Goal: Communication & Community: Answer question/provide support

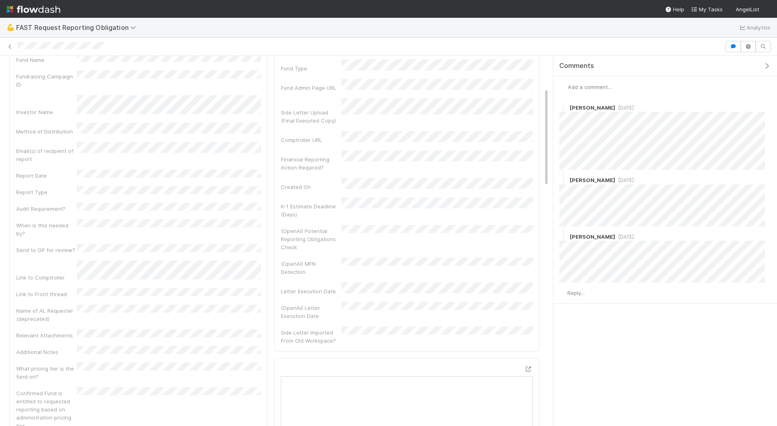
scroll to position [195, 0]
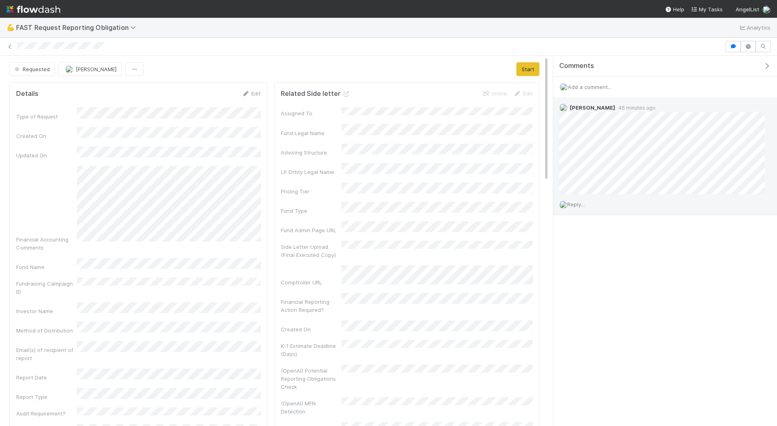
click at [578, 203] on span "Reply..." at bounding box center [575, 204] width 17 height 6
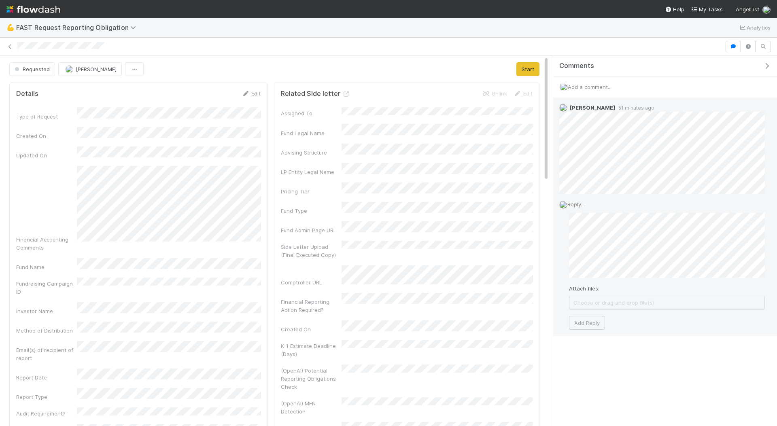
click at [598, 332] on div "Reply... Attach files: Choose or drag and drop file(s) Add Reply" at bounding box center [662, 265] width 218 height 142
click at [590, 326] on button "Add Reply" at bounding box center [587, 323] width 36 height 14
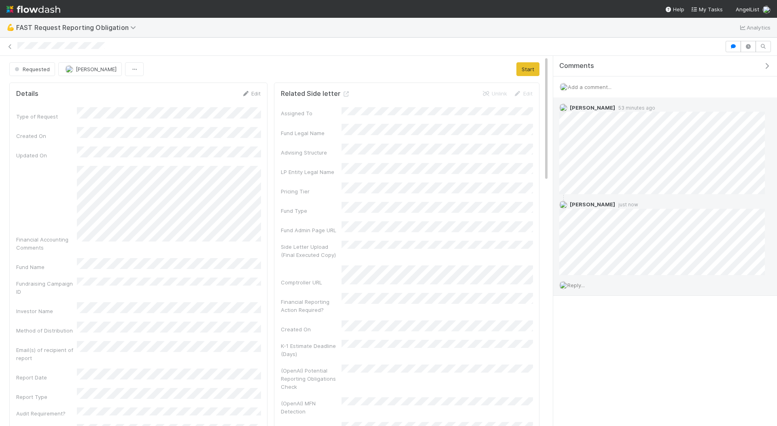
click at [442, 34] on div "💪 FAST Request Reporting Obligation Analytics" at bounding box center [388, 27] width 777 height 19
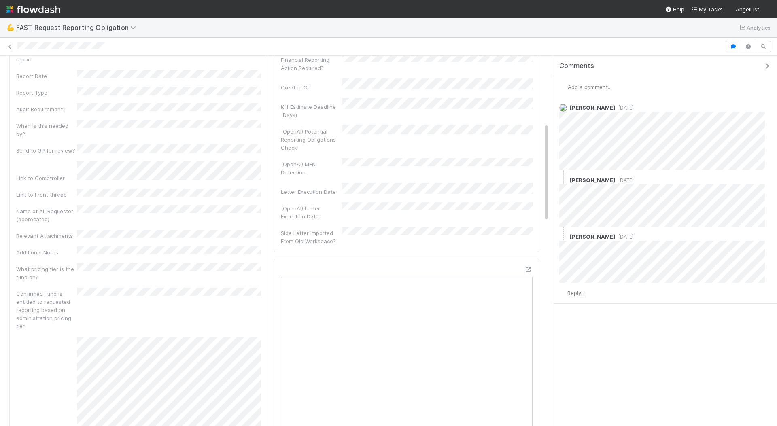
scroll to position [252, 0]
click at [573, 26] on div "💪 FAST Request Reporting Obligation Analytics" at bounding box center [388, 27] width 777 height 19
